Goal: Navigation & Orientation: Find specific page/section

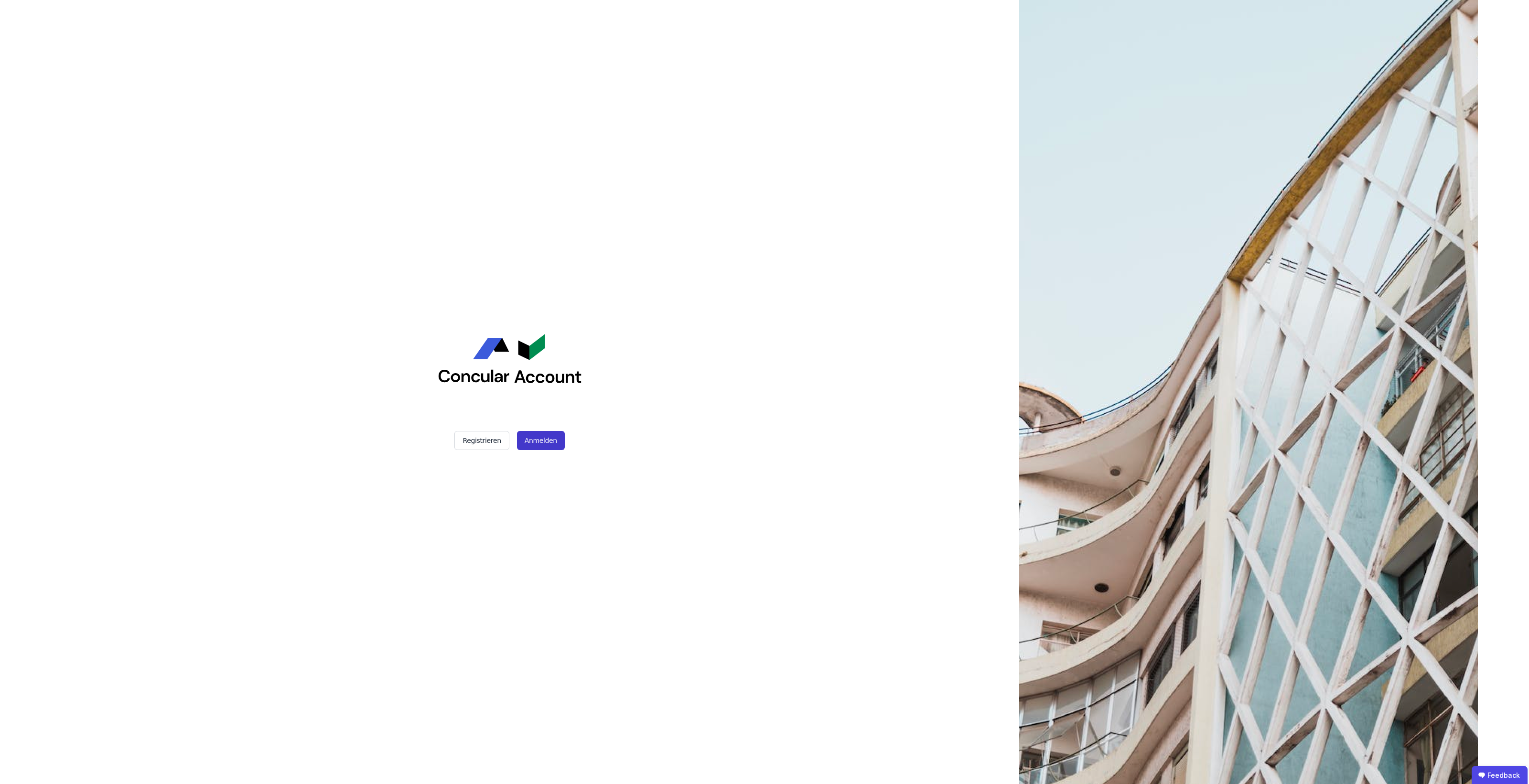
click at [557, 444] on button "Anmelden" at bounding box center [540, 440] width 47 height 19
